Goal: Go to known website: Go to known website

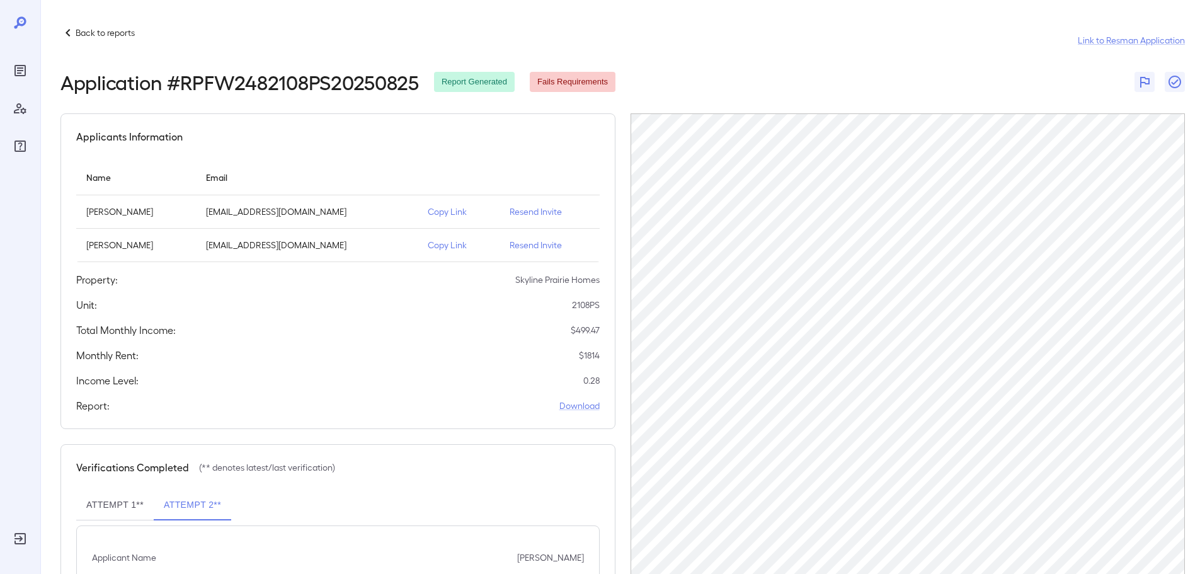
click at [101, 33] on p "Back to reports" at bounding box center [105, 32] width 59 height 13
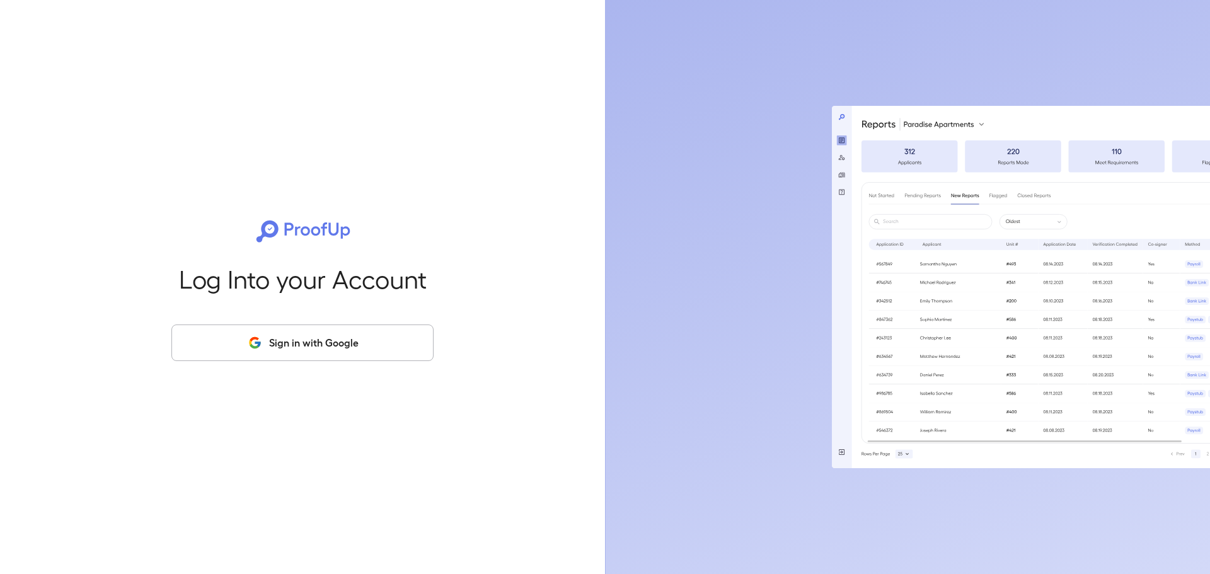
click at [357, 345] on button "Sign in with Google" at bounding box center [302, 343] width 262 height 37
